Goal: Information Seeking & Learning: Learn about a topic

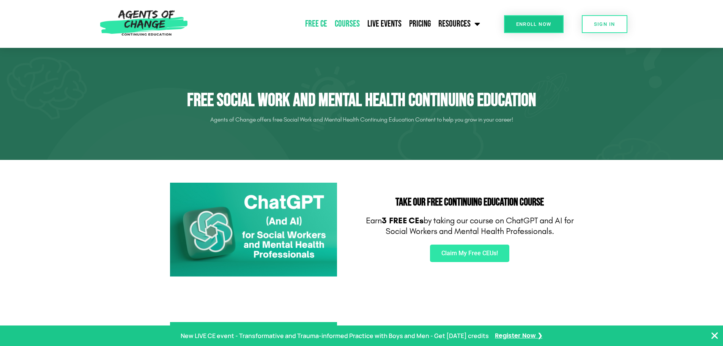
click at [350, 27] on link "Courses" at bounding box center [347, 23] width 33 height 19
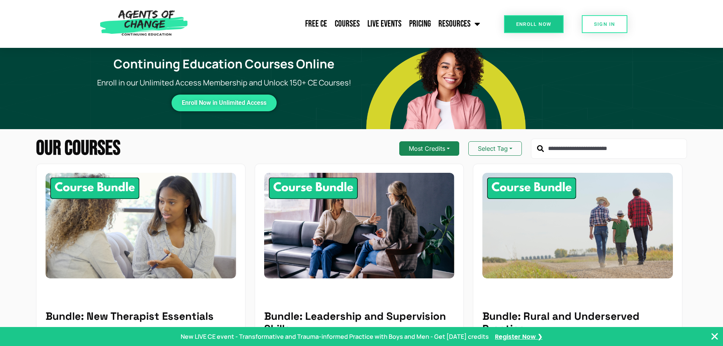
click at [429, 150] on button "Most Credits" at bounding box center [429, 148] width 60 height 14
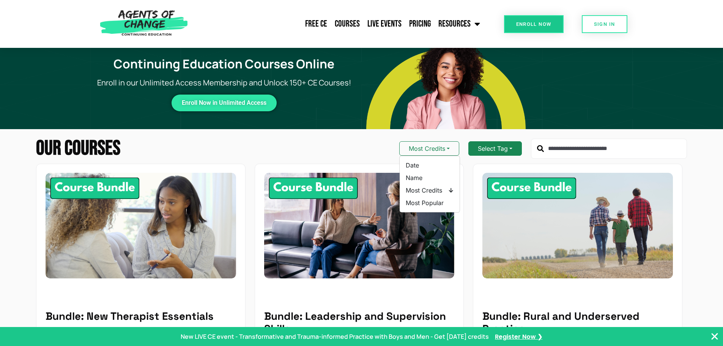
click at [481, 149] on button "Select Tag" at bounding box center [496, 148] width 54 height 14
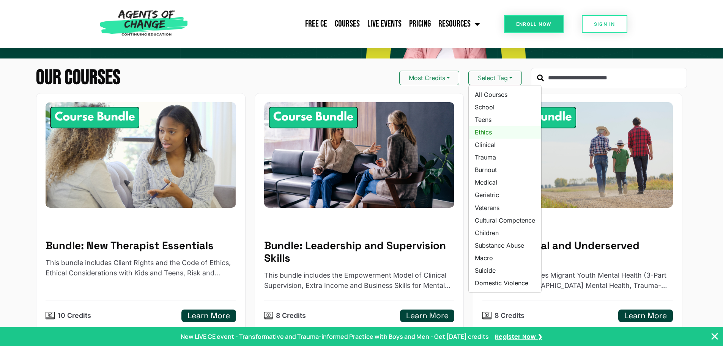
scroll to position [76, 0]
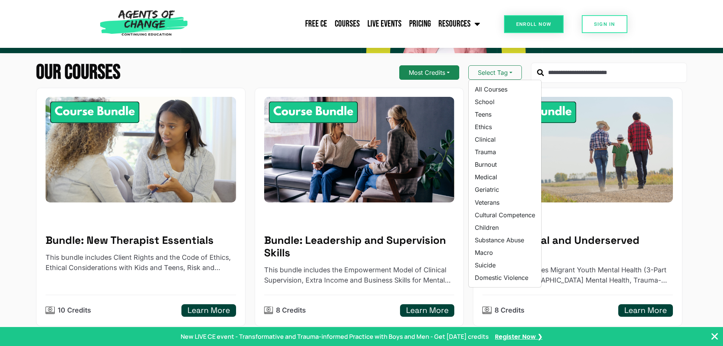
click at [432, 72] on button "Most Credits" at bounding box center [429, 72] width 60 height 14
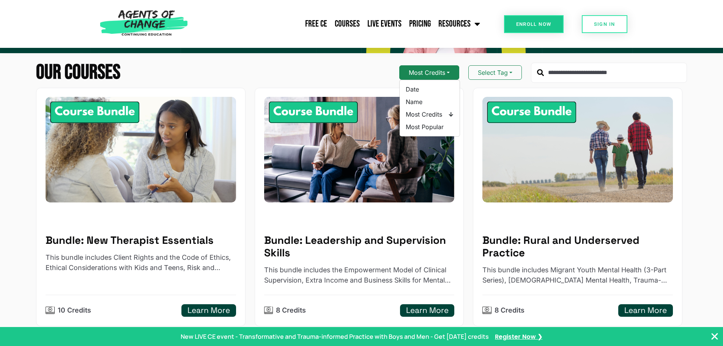
click at [431, 73] on button "Most Credits" at bounding box center [429, 72] width 60 height 14
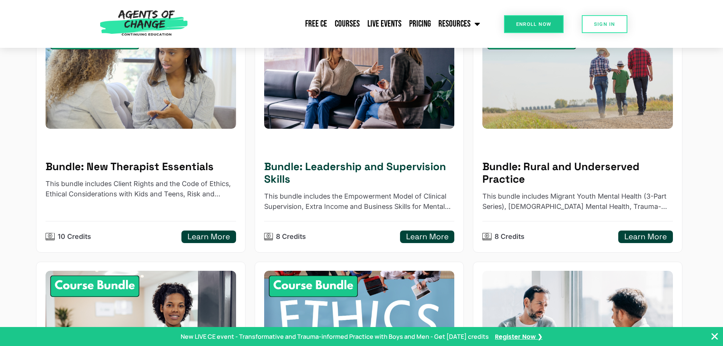
scroll to position [0, 0]
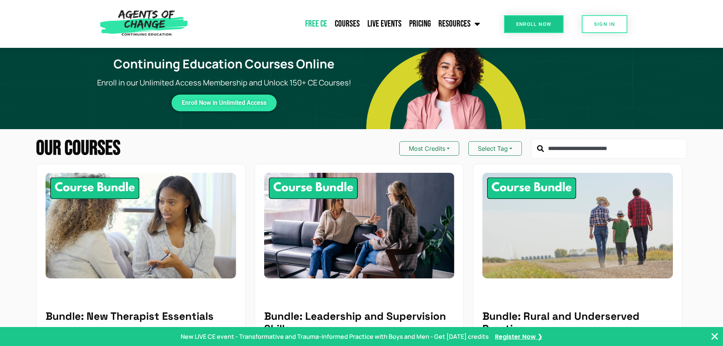
click at [316, 22] on link "Free CE" at bounding box center [316, 23] width 30 height 19
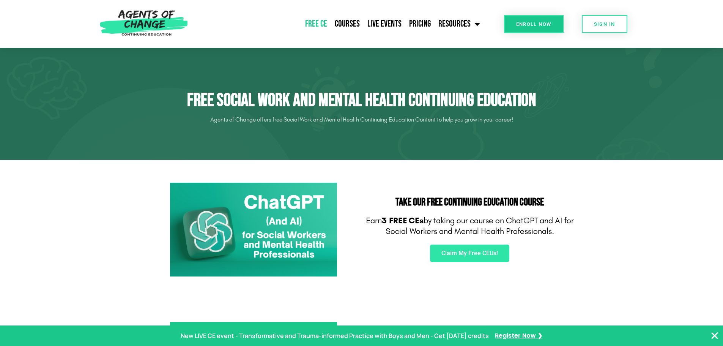
click at [281, 240] on img at bounding box center [253, 230] width 167 height 94
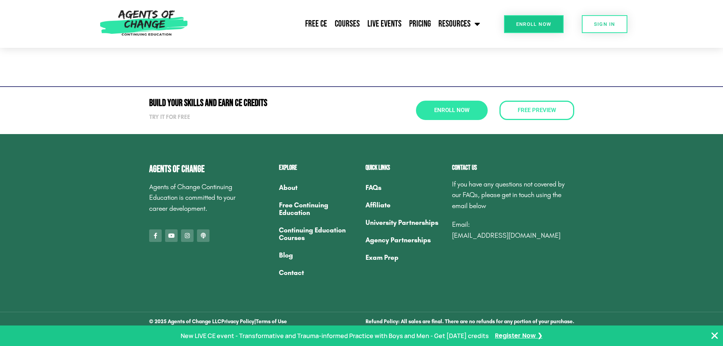
scroll to position [2728, 0]
